Goal: Task Accomplishment & Management: Complete application form

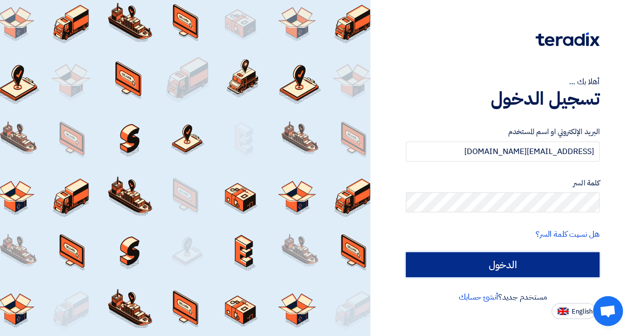
click at [469, 258] on input "الدخول" at bounding box center [503, 264] width 194 height 25
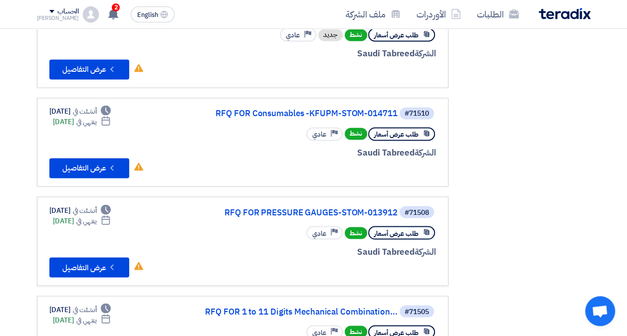
scroll to position [848, 0]
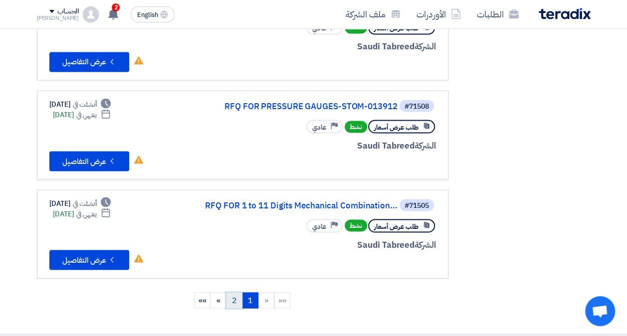
click at [234, 292] on link "2" at bounding box center [234, 300] width 16 height 16
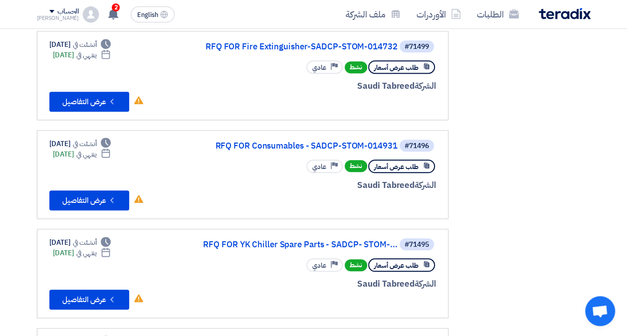
scroll to position [299, 0]
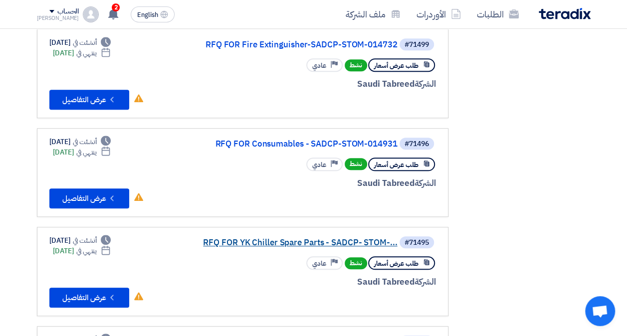
click at [278, 238] on link "RFQ FOR YK Chiller Spare Parts - SADCP- STOM-..." at bounding box center [298, 242] width 200 height 9
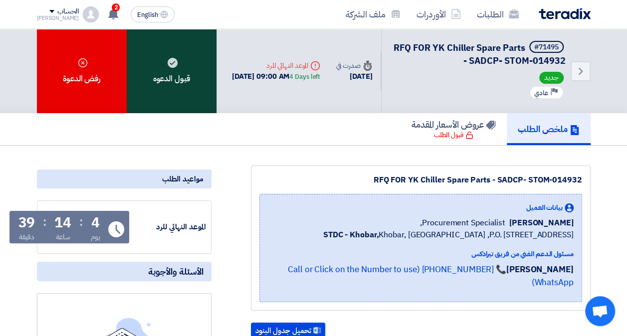
click at [173, 46] on div "قبول الدعوه" at bounding box center [172, 71] width 90 height 84
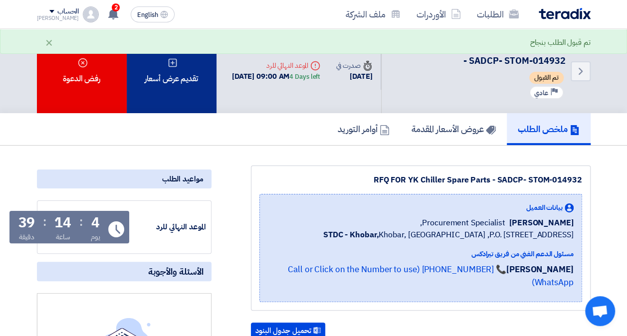
click at [175, 75] on div "تقديم عرض أسعار" at bounding box center [172, 71] width 90 height 84
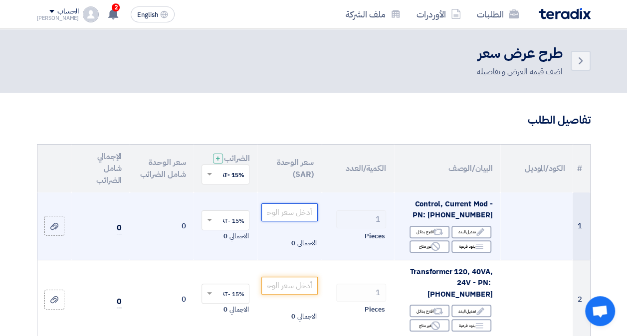
click at [294, 220] on input "number" at bounding box center [289, 213] width 56 height 18
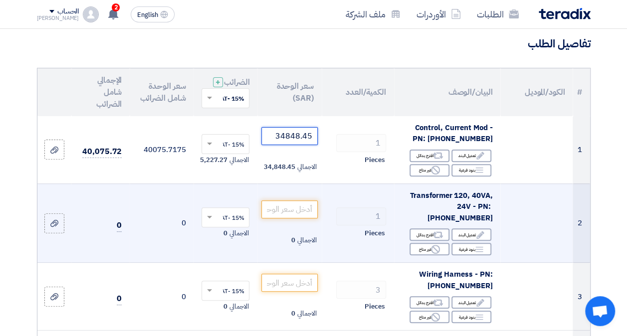
scroll to position [100, 0]
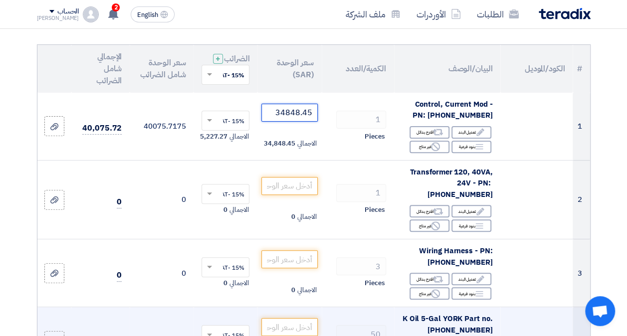
type input "34848.45"
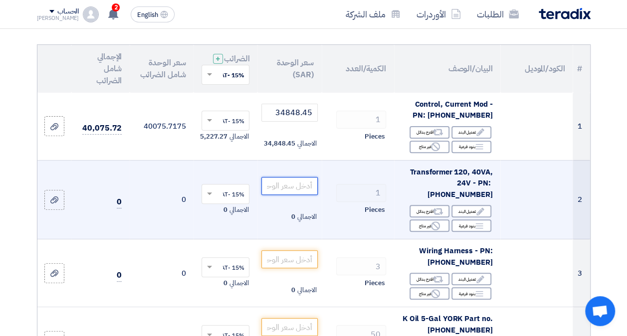
click at [279, 191] on input "number" at bounding box center [289, 186] width 56 height 18
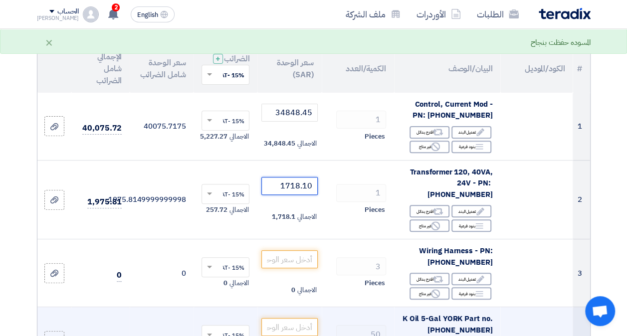
type input "1718.10"
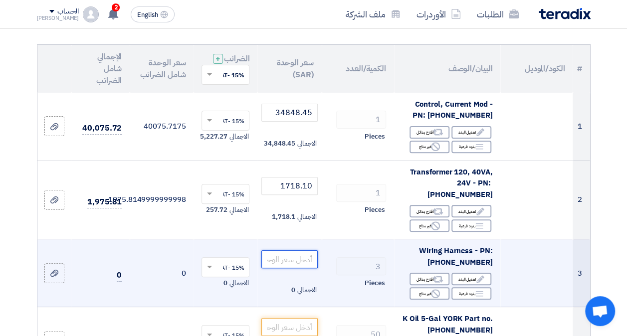
click at [274, 264] on input "number" at bounding box center [289, 259] width 56 height 18
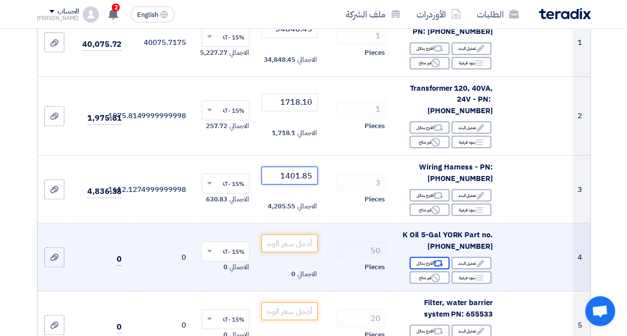
scroll to position [200, 0]
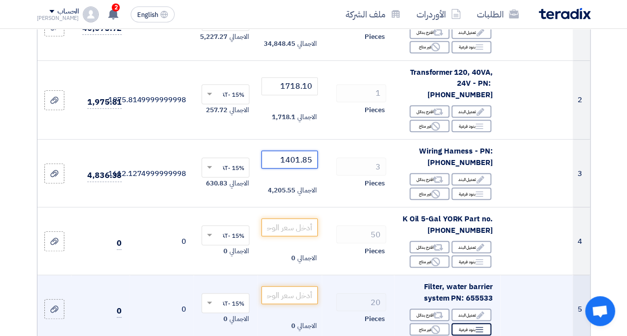
type input "1401.85"
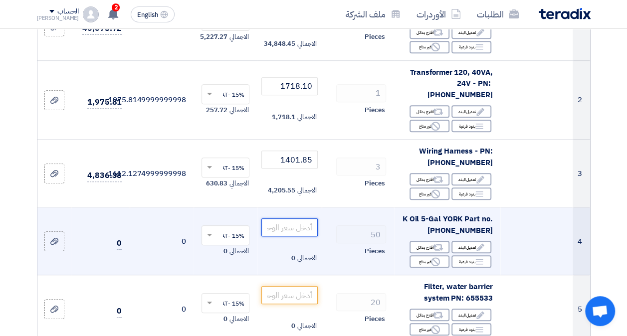
click at [295, 236] on input "number" at bounding box center [289, 227] width 56 height 18
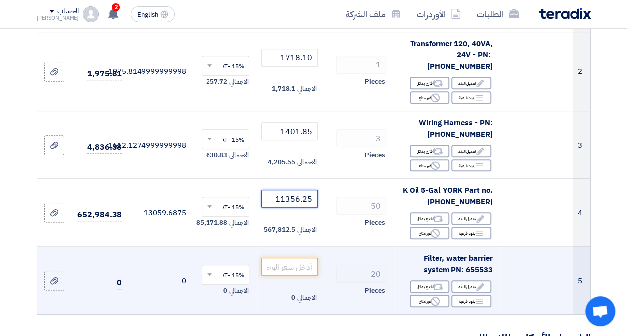
scroll to position [249, 0]
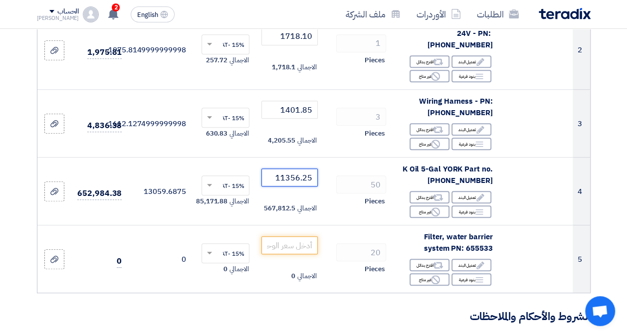
type input "11356.25"
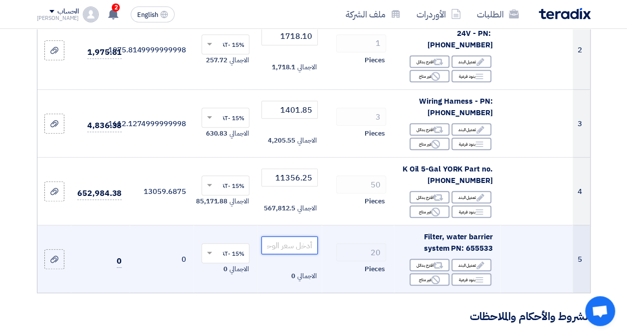
click at [293, 250] on input "number" at bounding box center [289, 245] width 56 height 18
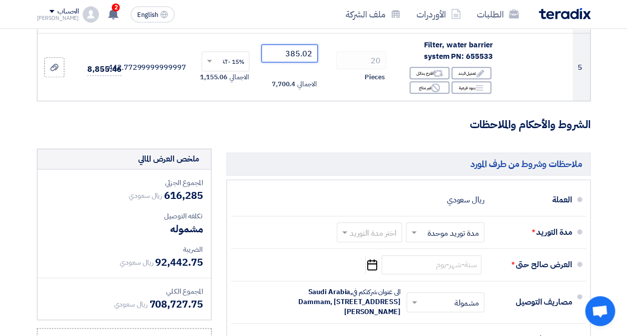
scroll to position [499, 0]
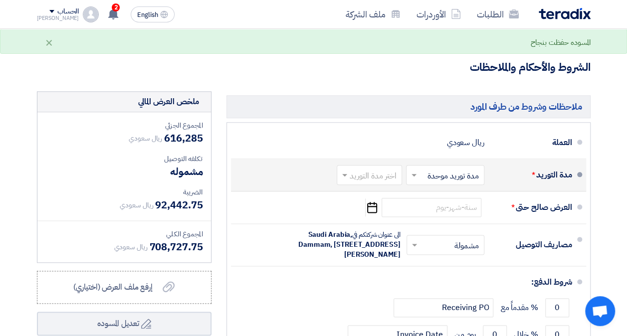
type input "385.02"
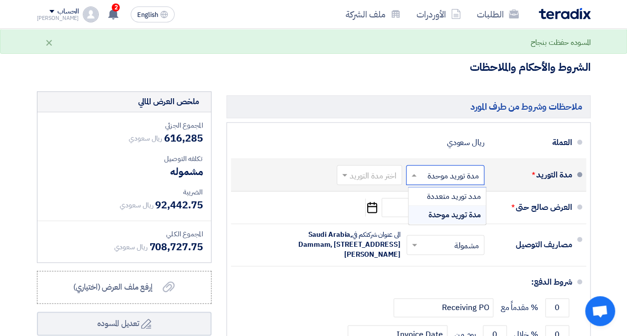
click at [444, 176] on input "text" at bounding box center [443, 176] width 73 height 14
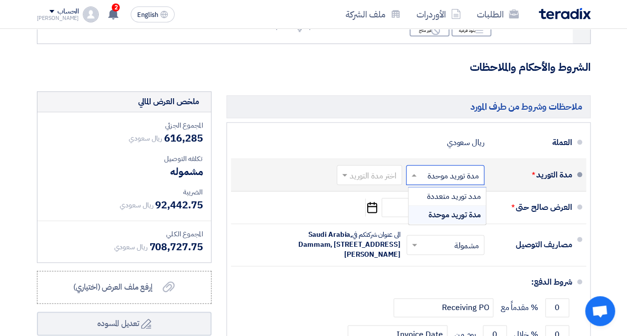
click at [457, 217] on span "مدة توريد موحدة" at bounding box center [454, 215] width 52 height 12
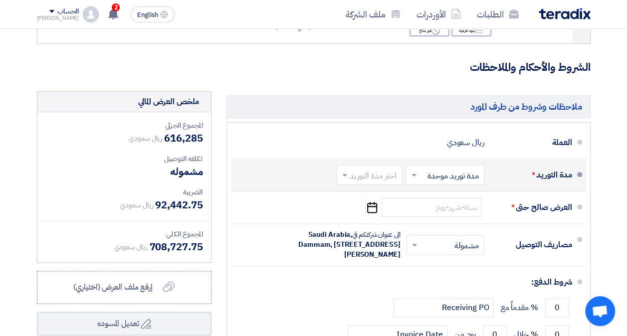
click at [376, 181] on input "text" at bounding box center [367, 176] width 60 height 14
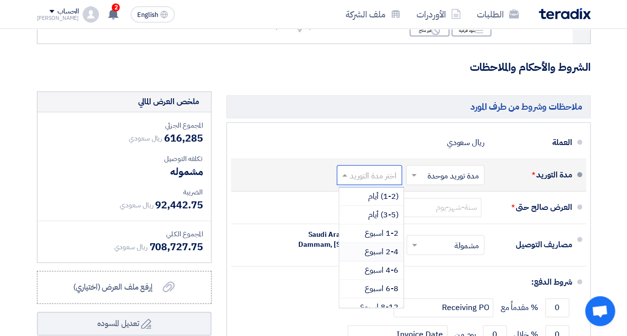
click at [375, 257] on span "2-4 اسبوع" at bounding box center [382, 252] width 34 height 12
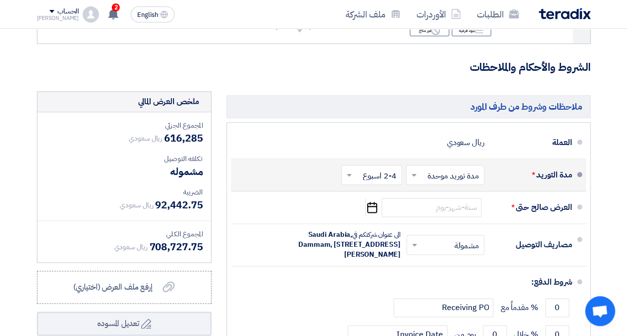
click at [384, 183] on input "text" at bounding box center [370, 176] width 56 height 14
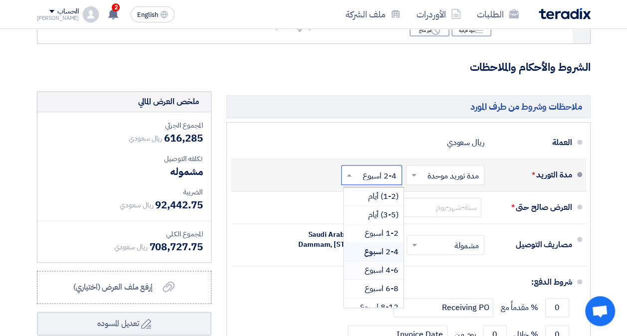
scroll to position [50, 0]
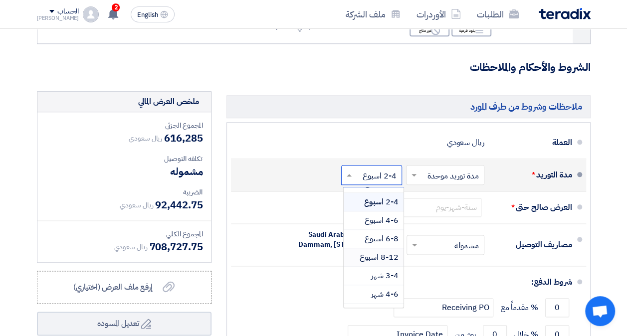
click at [380, 258] on span "8-12 اسبوع" at bounding box center [379, 257] width 39 height 12
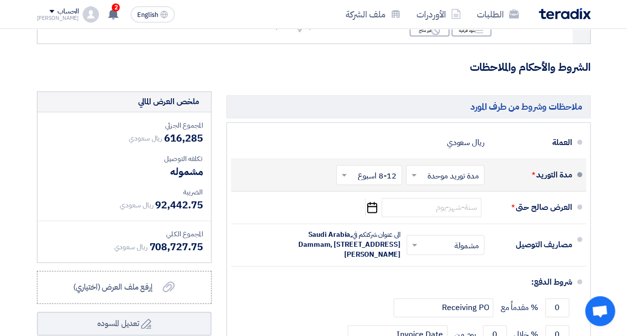
click at [375, 183] on input "text" at bounding box center [367, 176] width 61 height 14
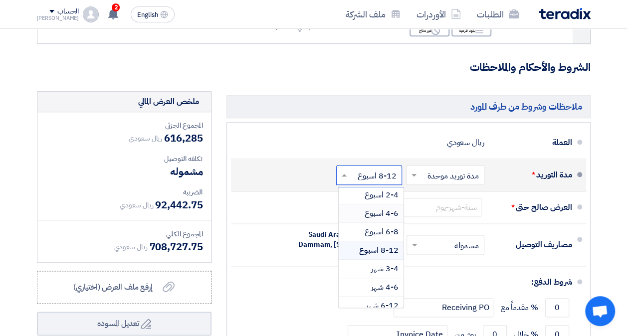
scroll to position [66, 0]
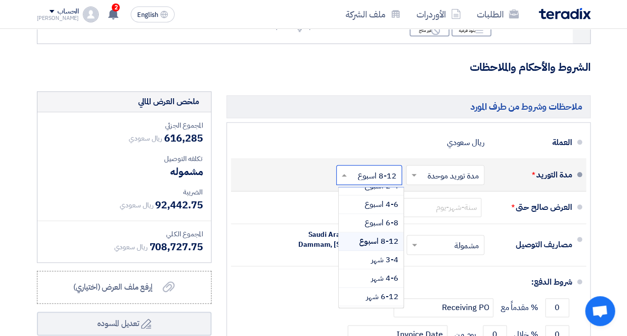
click at [376, 243] on span "8-12 اسبوع" at bounding box center [378, 241] width 39 height 12
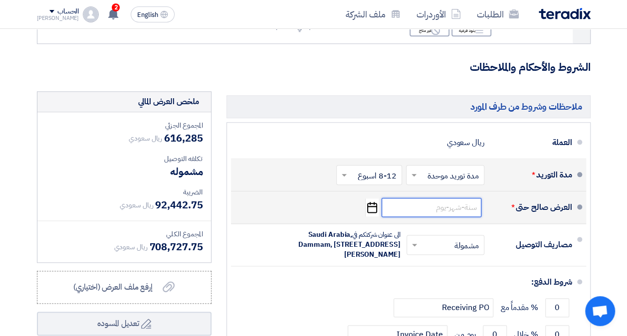
click at [436, 210] on input at bounding box center [432, 207] width 100 height 19
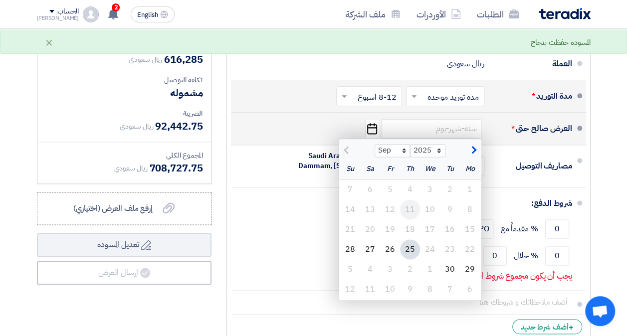
scroll to position [599, 0]
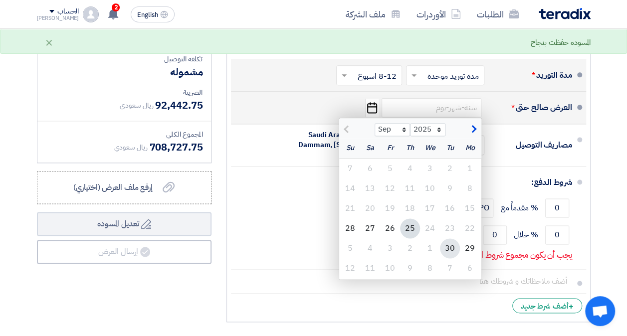
click at [449, 254] on div "30" at bounding box center [450, 248] width 20 height 20
type input "9/30/2025"
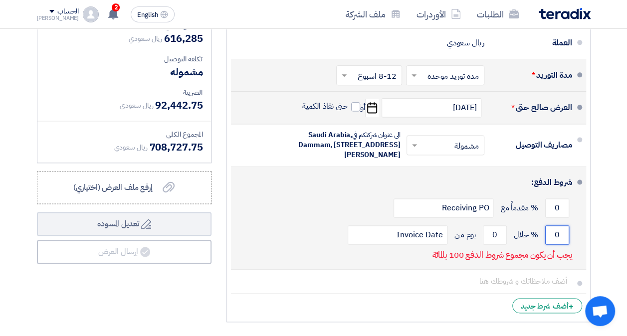
drag, startPoint x: 549, startPoint y: 249, endPoint x: 580, endPoint y: 247, distance: 31.0
click at [580, 247] on li "شروط الدفع: 0 % مقدماً مع Receiving PO 0 % خلال 0 Invoice Date" at bounding box center [408, 218] width 355 height 103
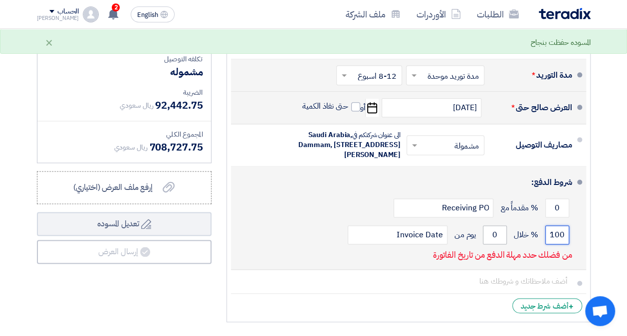
type input "100"
click at [488, 244] on input "0" at bounding box center [495, 234] width 24 height 19
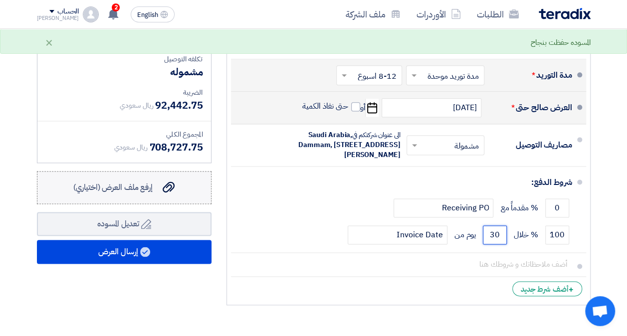
type input "30"
click at [110, 204] on label "إرفع ملف العرض (اختياري) إرفع ملف العرض (اختياري)" at bounding box center [124, 187] width 175 height 33
click at [0, 0] on input "إرفع ملف العرض (اختياري) إرفع ملف العرض (اختياري)" at bounding box center [0, 0] width 0 height 0
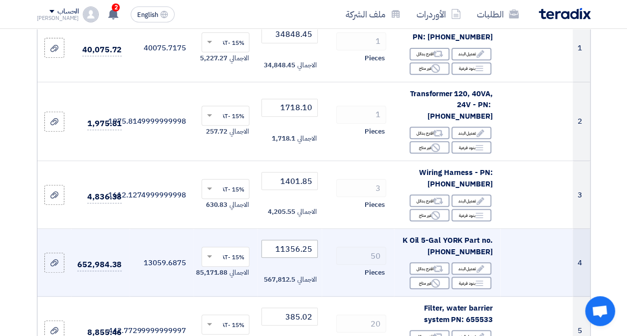
scroll to position [200, 0]
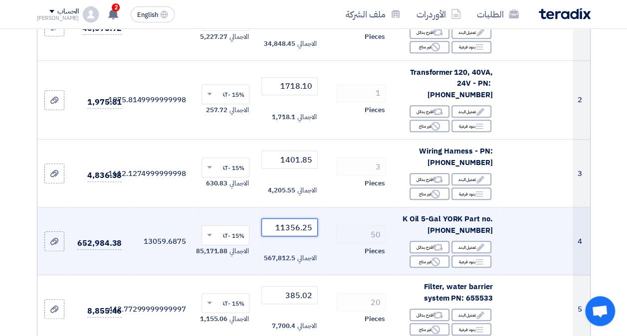
click at [290, 235] on input "11356.25" at bounding box center [289, 227] width 56 height 18
drag, startPoint x: 287, startPoint y: 234, endPoint x: 331, endPoint y: 231, distance: 44.0
click at [331, 233] on tr "4 K Oil 5-Gal YORK Part no. 011-00533-000 Edit تعديل البند Alternative اقترح بد…" at bounding box center [313, 242] width 553 height 68
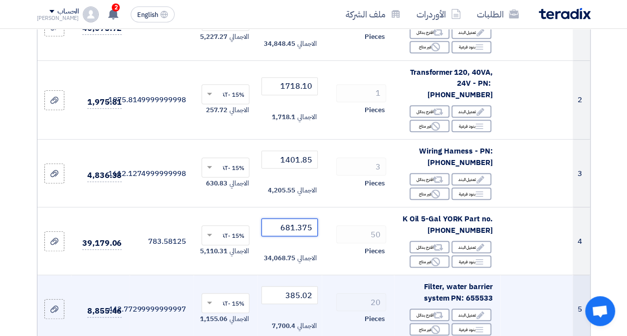
type input "681.375"
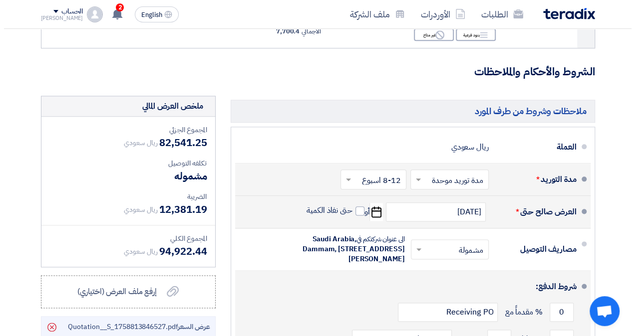
scroll to position [648, 0]
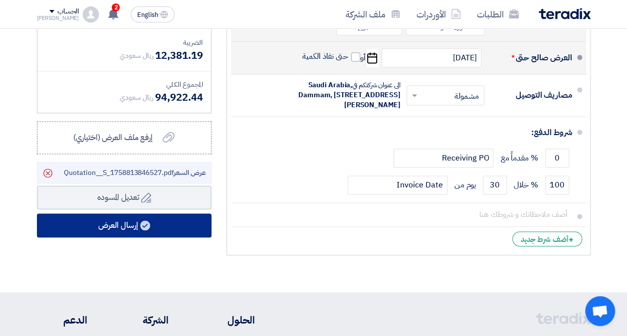
click at [122, 233] on button "إرسال العرض" at bounding box center [124, 225] width 175 height 24
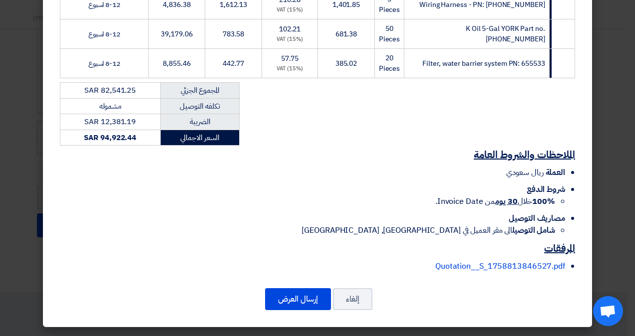
scroll to position [266, 0]
click at [291, 293] on button "إرسال العرض" at bounding box center [298, 299] width 66 height 22
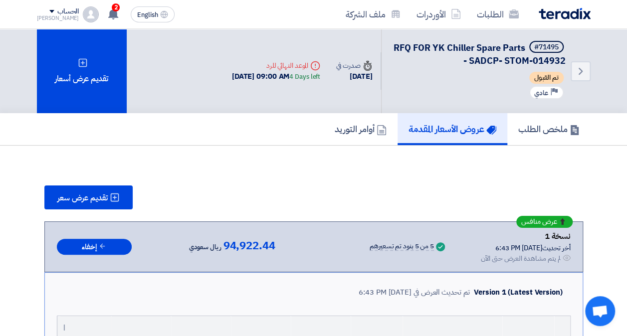
click at [555, 16] on img at bounding box center [565, 13] width 52 height 11
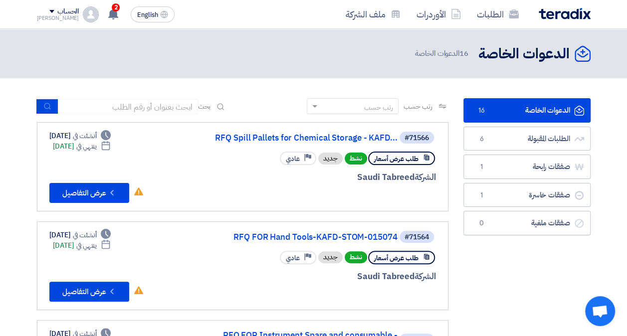
click at [61, 17] on div "Ahmad" at bounding box center [58, 17] width 42 height 5
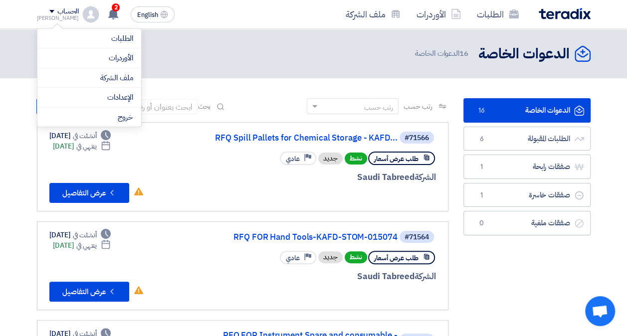
click at [566, 11] on img at bounding box center [565, 13] width 52 height 11
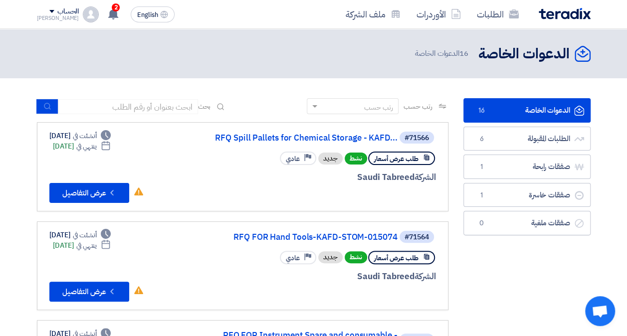
click at [49, 12] on span at bounding box center [51, 11] width 5 height 3
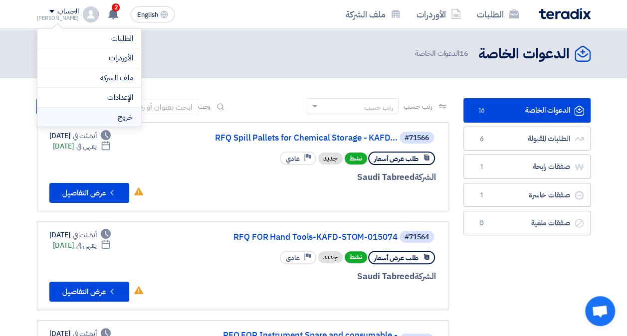
click at [112, 115] on li "خروج" at bounding box center [89, 117] width 104 height 19
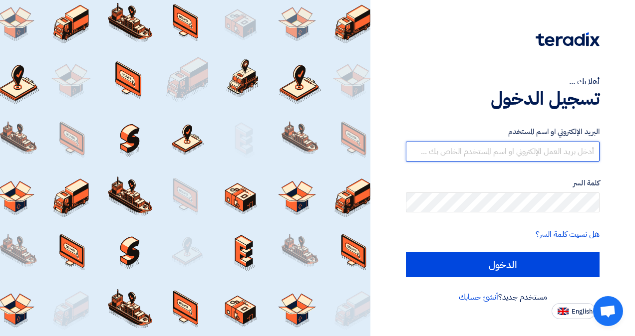
type input "[EMAIL_ADDRESS][DOMAIN_NAME]"
